Goal: Transaction & Acquisition: Subscribe to service/newsletter

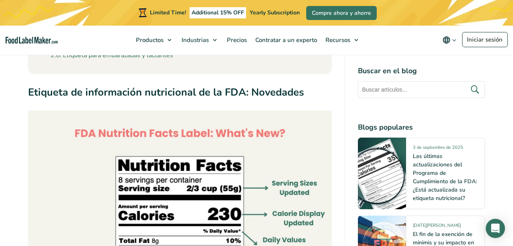
scroll to position [502, 0]
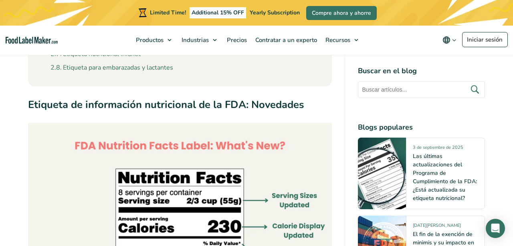
click at [274, 104] on strong "Etiqueta de información nutricional de la FDA: Novedades" at bounding box center [166, 105] width 276 height 14
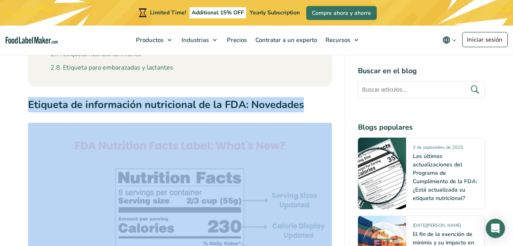
click at [274, 104] on strong "Etiqueta de información nutricional de la FDA: Novedades" at bounding box center [166, 105] width 276 height 14
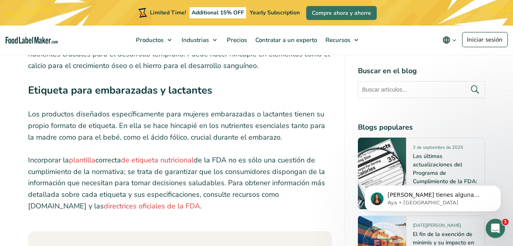
scroll to position [0, 0]
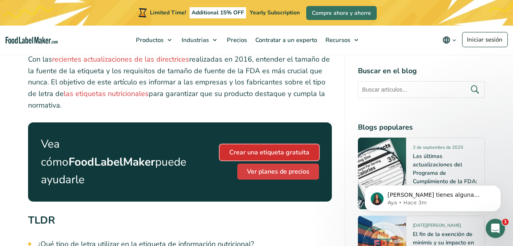
click at [237, 145] on link "Crear una etiqueta gratuita" at bounding box center [268, 153] width 99 height 16
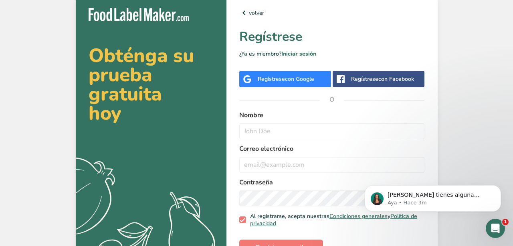
click at [275, 79] on div "Regístrese con Google" at bounding box center [286, 79] width 56 height 8
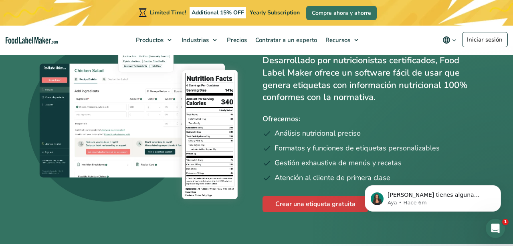
scroll to position [113, 0]
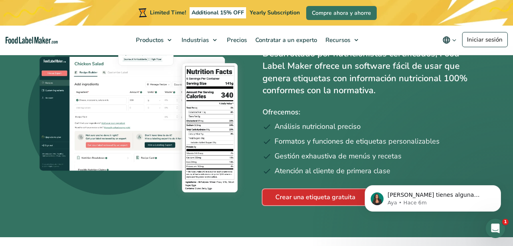
click at [298, 200] on link "Crear una etiqueta gratuita" at bounding box center [315, 197] width 106 height 16
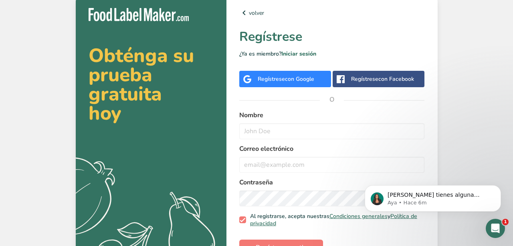
click at [295, 88] on div "volver Regístrese ¿Ya es miembro? Iniciar sesión Regístrese con Google Regístre…" at bounding box center [331, 138] width 211 height 286
click at [294, 87] on div "volver Regístrese ¿Ya es miembro? Iniciar sesión Regístrese con Google Regístre…" at bounding box center [331, 138] width 211 height 286
click at [288, 83] on div "Regístrese con Google" at bounding box center [286, 79] width 56 height 8
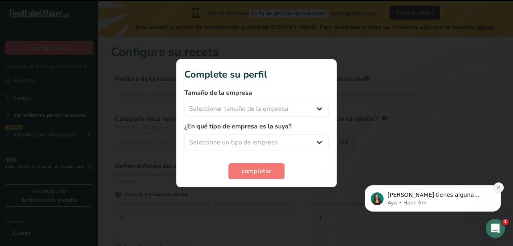
click at [496, 189] on icon "Dismiss notification" at bounding box center [498, 187] width 4 height 4
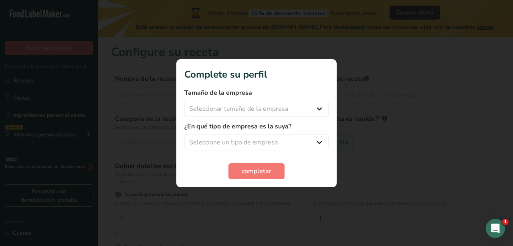
click at [336, 115] on div at bounding box center [256, 123] width 513 height 246
click at [320, 115] on select "Seleccionar tamaño de la empresa Menos de 10 empleados De 10 a 50 empleados De …" at bounding box center [256, 109] width 144 height 16
select select "1"
click at [184, 101] on select "Seleccionar tamaño de la empresa Menos de 10 empleados De 10 a 50 empleados De …" at bounding box center [256, 109] width 144 height 16
click at [297, 131] on div "¿En qué tipo de empresa es la suya? Seleccione un tipo de empresa Fabricante de…" at bounding box center [256, 136] width 144 height 29
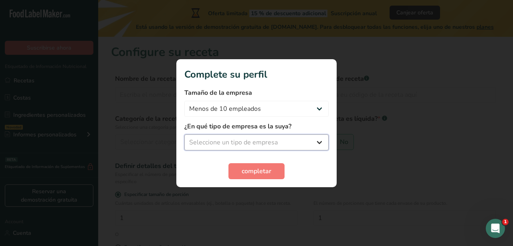
click at [297, 144] on select "Seleccione un tipo de empresa Fabricante de alimentos envasados Restaurante y c…" at bounding box center [256, 143] width 144 height 16
click at [184, 135] on select "Seleccione un tipo de empresa Fabricante de alimentos envasados Restaurante y c…" at bounding box center [256, 143] width 144 height 16
drag, startPoint x: 297, startPoint y: 144, endPoint x: 282, endPoint y: 148, distance: 16.2
click at [282, 148] on form "Tamaño de la empresa Menos de 10 empleados De 10 a 50 empleados De 51 a 500 emp…" at bounding box center [256, 133] width 144 height 91
click at [282, 148] on select "Fabricante de alimentos envasados Restaurante y cafetería [GEOGRAPHIC_DATA] Emp…" at bounding box center [256, 143] width 144 height 16
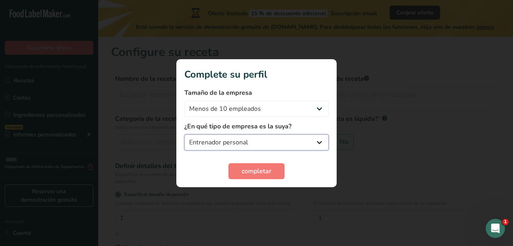
click at [184, 135] on select "Fabricante de alimentos envasados Restaurante y cafetería [GEOGRAPHIC_DATA] Emp…" at bounding box center [256, 143] width 144 height 16
click at [272, 143] on select "Fabricante de alimentos envasados Restaurante y cafetería [GEOGRAPHIC_DATA] Emp…" at bounding box center [256, 143] width 144 height 16
select select "8"
click at [184, 135] on select "Fabricante de alimentos envasados Restaurante y cafetería [GEOGRAPHIC_DATA] Emp…" at bounding box center [256, 143] width 144 height 16
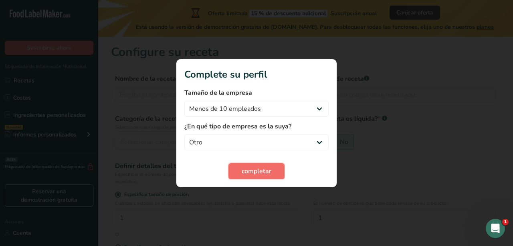
click at [270, 169] on span "completar" at bounding box center [256, 172] width 30 height 10
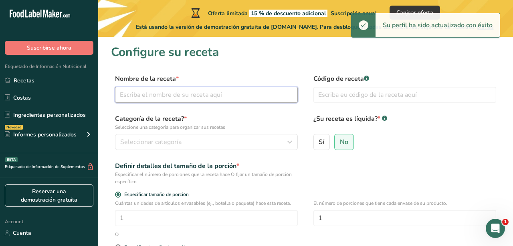
click at [197, 103] on input "text" at bounding box center [206, 95] width 183 height 16
